Goal: Entertainment & Leisure: Consume media (video, audio)

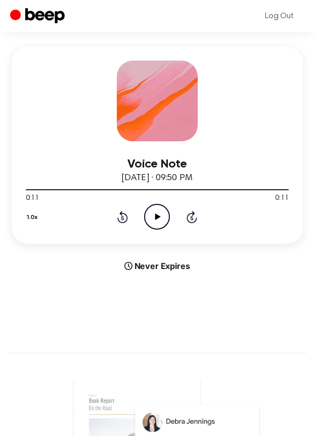
click at [122, 221] on icon "Rewind 5 seconds" at bounding box center [122, 217] width 11 height 13
click at [135, 217] on div "1.0x Rewind 5 seconds Play Audio Skip 5 seconds" at bounding box center [157, 217] width 263 height 26
click at [151, 217] on icon "Play Audio" at bounding box center [157, 217] width 26 height 26
click at [124, 218] on icon "Rewind 5 seconds" at bounding box center [122, 217] width 11 height 13
click at [119, 216] on icon "Rewind 5 seconds" at bounding box center [122, 217] width 11 height 13
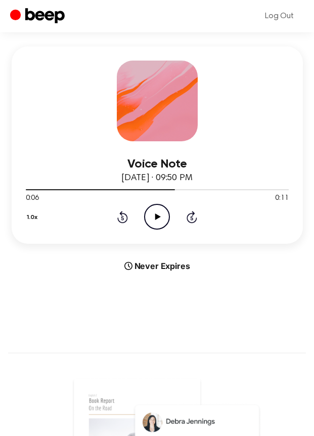
click at [153, 216] on icon "Play Audio" at bounding box center [157, 217] width 26 height 26
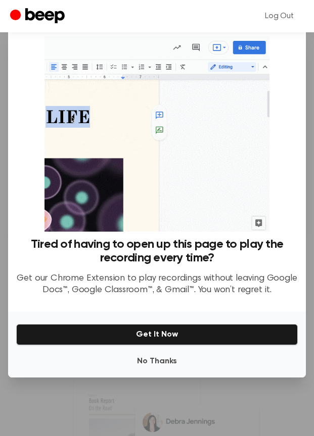
click at [145, 351] on div "No Thanks Get It Now" at bounding box center [156, 345] width 297 height 66
click at [148, 361] on button "No Thanks" at bounding box center [156, 361] width 281 height 20
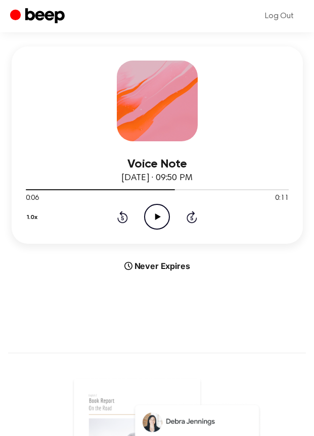
click at [170, 218] on div "1.0x Rewind 5 seconds Play Audio Skip 5 seconds" at bounding box center [157, 217] width 263 height 26
click at [158, 220] on icon "Play Audio" at bounding box center [157, 217] width 26 height 26
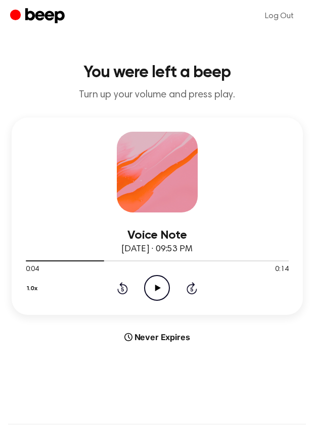
click at [146, 284] on icon "Play Audio" at bounding box center [157, 288] width 26 height 26
click at [149, 286] on icon "Pause Audio" at bounding box center [157, 288] width 26 height 26
click at [117, 291] on icon "Rewind 5 seconds" at bounding box center [122, 288] width 11 height 13
click at [147, 289] on icon "Play Audio" at bounding box center [157, 288] width 26 height 26
click at [147, 289] on icon "Pause Audio" at bounding box center [157, 288] width 26 height 26
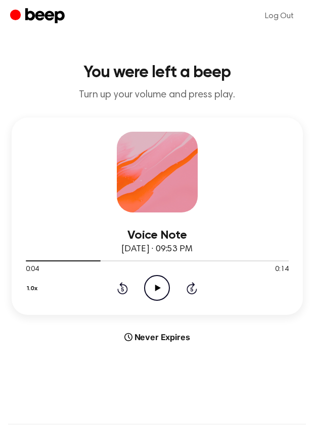
click at [150, 290] on icon "Play Audio" at bounding box center [157, 288] width 26 height 26
click at [129, 294] on div "1.0x Rewind 5 seconds Pause Audio Skip 5 seconds" at bounding box center [157, 288] width 263 height 26
click at [125, 292] on icon "Rewind 5 seconds" at bounding box center [122, 288] width 11 height 13
click at [162, 293] on icon "Pause Audio" at bounding box center [157, 288] width 26 height 26
click at [162, 293] on icon "Play Audio" at bounding box center [157, 288] width 26 height 26
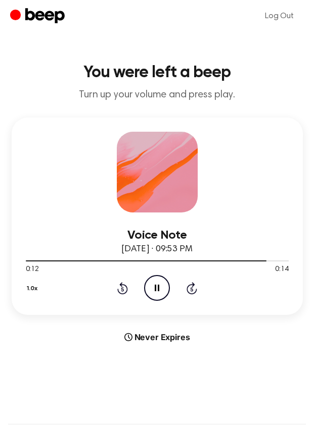
click at [162, 293] on icon "Pause Audio" at bounding box center [157, 288] width 26 height 26
click at [162, 293] on icon "Play Audio" at bounding box center [157, 288] width 26 height 26
click at [162, 293] on icon "Pause Audio" at bounding box center [157, 288] width 26 height 26
click at [162, 293] on icon "Play Audio" at bounding box center [157, 288] width 26 height 26
click at [120, 296] on div "1.0x Rewind 5 seconds Play Audio Skip 5 seconds" at bounding box center [157, 288] width 263 height 26
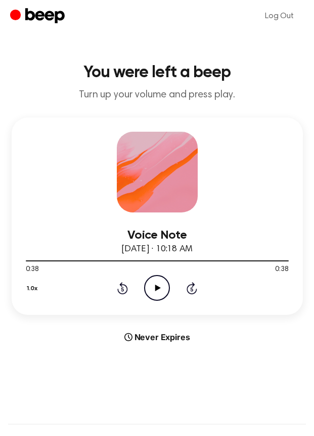
click at [120, 292] on icon at bounding box center [122, 288] width 11 height 12
click at [120, 289] on icon "Rewind 5 seconds" at bounding box center [122, 288] width 11 height 13
click at [142, 288] on div "1.0x Rewind 5 seconds Play Audio Skip 5 seconds" at bounding box center [157, 288] width 263 height 26
click at [154, 289] on icon "Play Audio" at bounding box center [157, 288] width 26 height 26
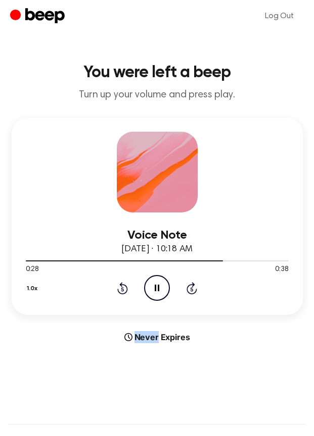
click at [126, 288] on icon "Rewind 5 seconds" at bounding box center [122, 288] width 11 height 13
click at [163, 290] on icon "Play Audio" at bounding box center [157, 288] width 26 height 26
click at [163, 290] on icon "Pause Audio" at bounding box center [157, 288] width 26 height 26
click at [163, 290] on icon "Play Audio" at bounding box center [157, 288] width 26 height 26
click at [163, 290] on icon "Pause Audio" at bounding box center [157, 288] width 26 height 26
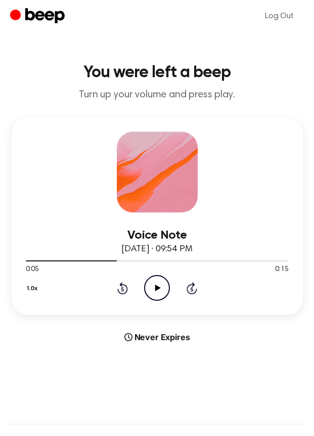
click at [163, 290] on icon "Play Audio" at bounding box center [157, 288] width 26 height 26
click at [163, 290] on icon "Pause Audio" at bounding box center [157, 288] width 26 height 26
click at [163, 290] on icon "Play Audio" at bounding box center [157, 288] width 26 height 26
click at [163, 290] on icon "Pause Audio" at bounding box center [157, 288] width 26 height 26
click at [154, 289] on icon "Play Audio" at bounding box center [157, 288] width 26 height 26
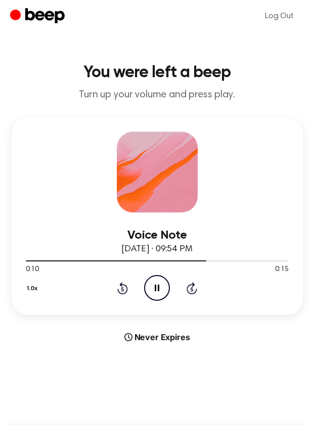
click at [154, 289] on icon at bounding box center [156, 288] width 5 height 7
click at [154, 289] on icon "Play Audio" at bounding box center [157, 288] width 26 height 26
click at [154, 289] on icon at bounding box center [156, 288] width 5 height 7
click at [154, 289] on icon "Play Audio" at bounding box center [157, 288] width 26 height 26
click at [154, 289] on icon at bounding box center [156, 288] width 5 height 7
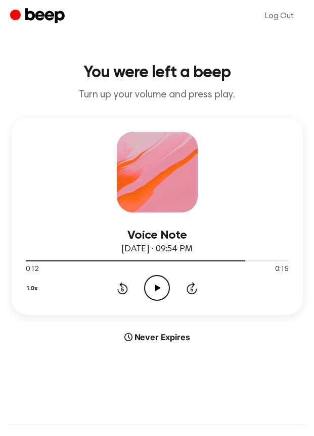
click at [154, 289] on icon "Play Audio" at bounding box center [157, 288] width 26 height 26
click at [150, 290] on icon "Play Audio" at bounding box center [157, 288] width 26 height 26
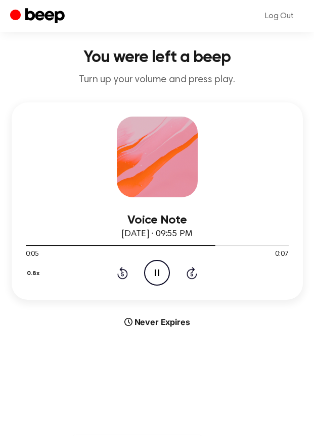
scroll to position [13, 0]
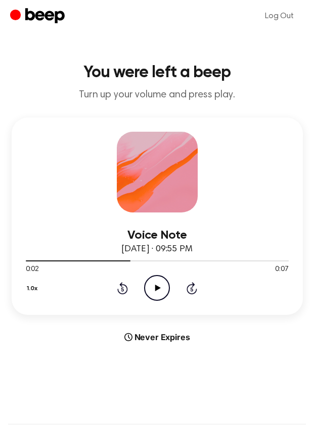
click at [158, 299] on icon "Play Audio" at bounding box center [157, 288] width 26 height 26
